Goal: Information Seeking & Learning: Learn about a topic

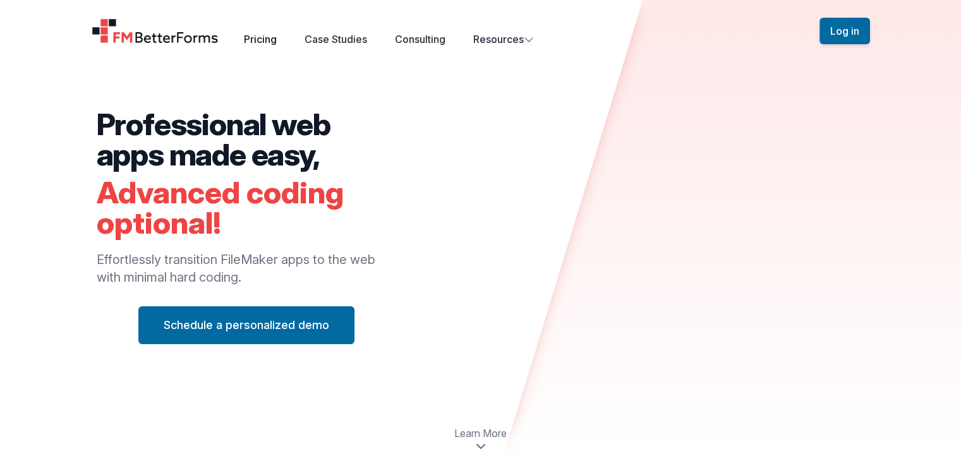
click at [260, 38] on link "Pricing" at bounding box center [260, 39] width 33 height 13
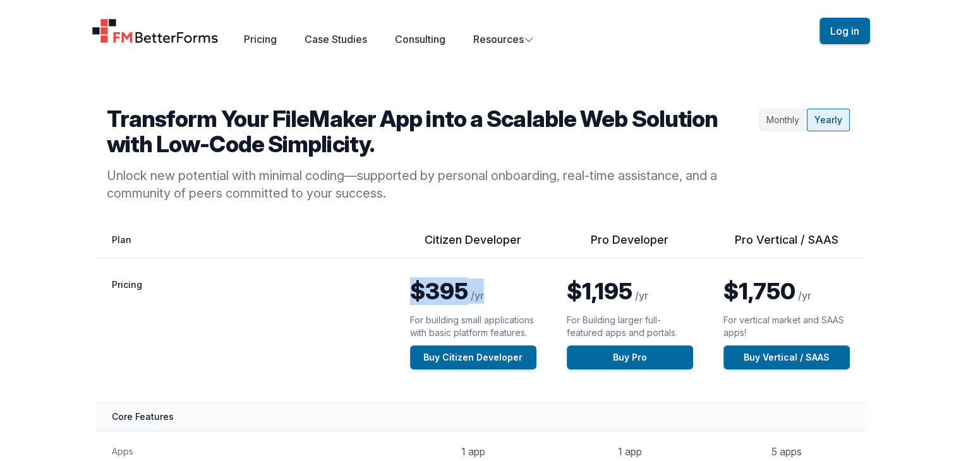
drag, startPoint x: 495, startPoint y: 297, endPoint x: 408, endPoint y: 286, distance: 87.2
click at [408, 286] on td "$395 /yr For building small applications with basic platform features. Buy Citi…" at bounding box center [473, 330] width 157 height 145
click at [395, 246] on th "Citizen Developer" at bounding box center [473, 245] width 157 height 26
click at [776, 128] on div "Monthly" at bounding box center [783, 120] width 48 height 23
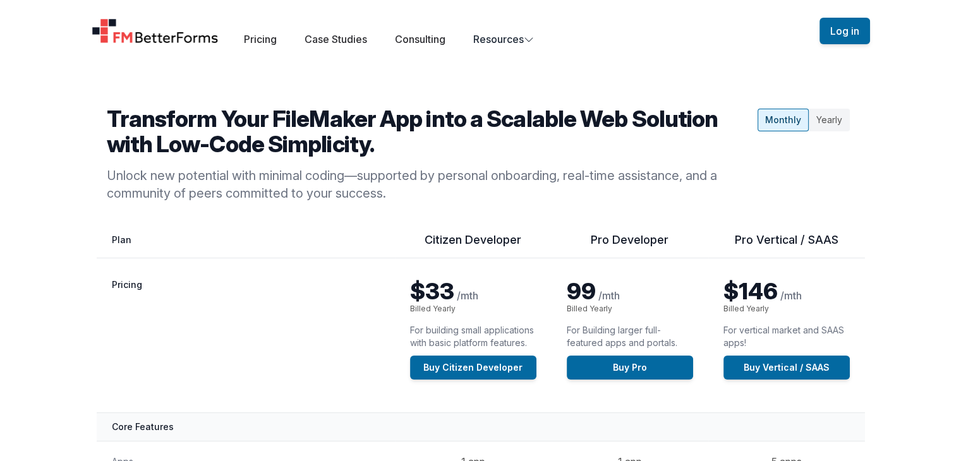
click at [826, 119] on div "Yearly" at bounding box center [828, 120] width 41 height 23
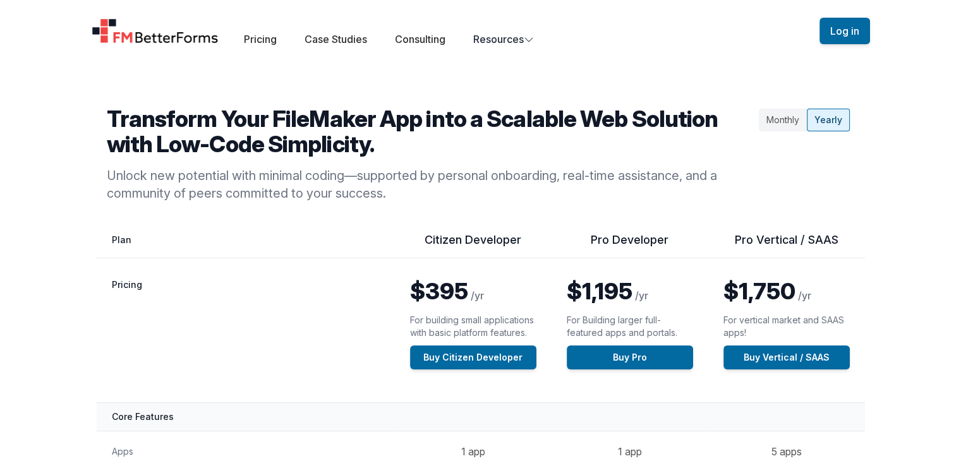
click at [786, 117] on div "Monthly" at bounding box center [783, 120] width 48 height 23
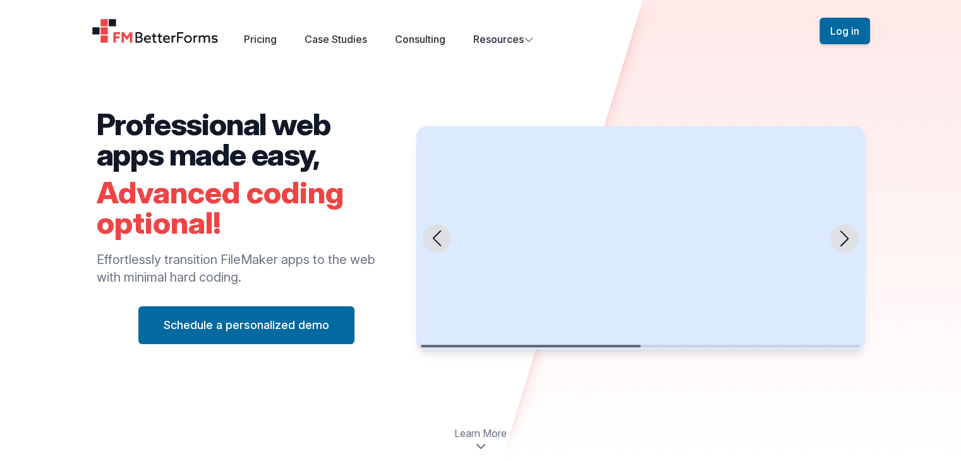
click at [436, 231] on icon "Previous slide" at bounding box center [437, 239] width 16 height 16
click at [335, 40] on link "Case Studies" at bounding box center [335, 39] width 63 height 13
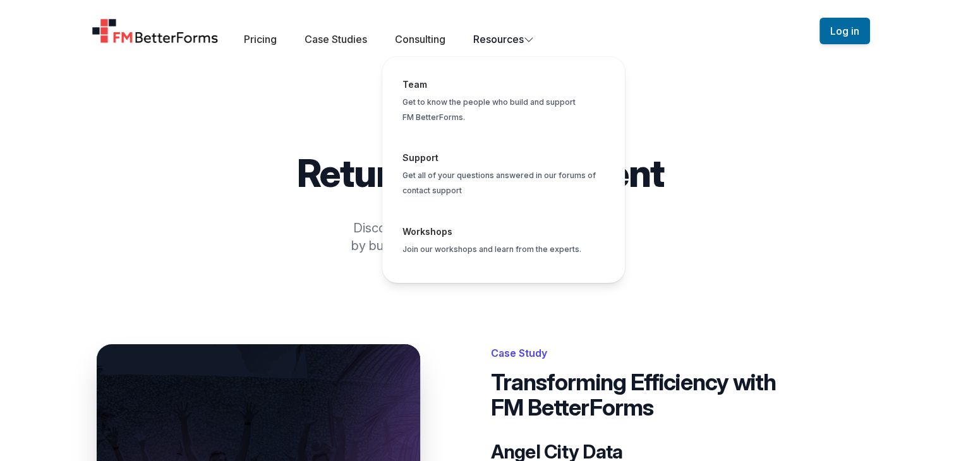
click at [513, 37] on button "Resources Team Get to know the people who build and support FM BetterForms. Sup…" at bounding box center [503, 39] width 61 height 15
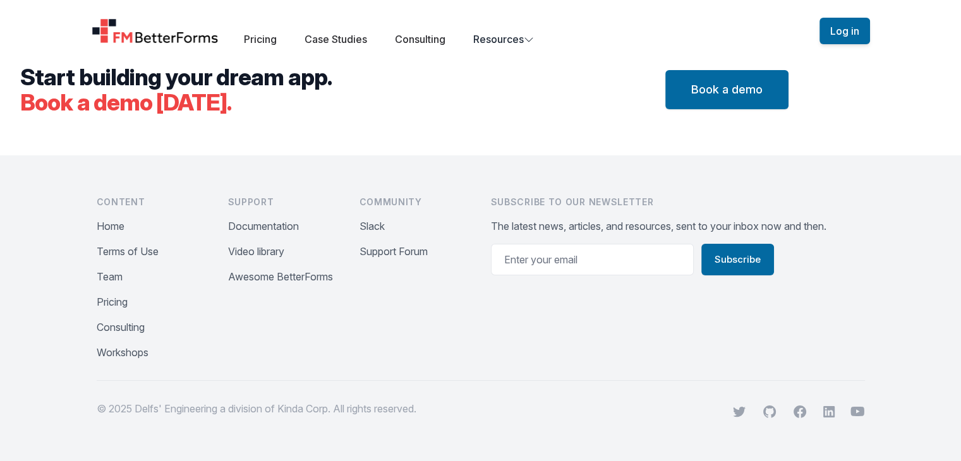
scroll to position [4330, 0]
click at [270, 220] on button "Documentation" at bounding box center [263, 226] width 71 height 15
